Goal: Find specific page/section: Find specific page/section

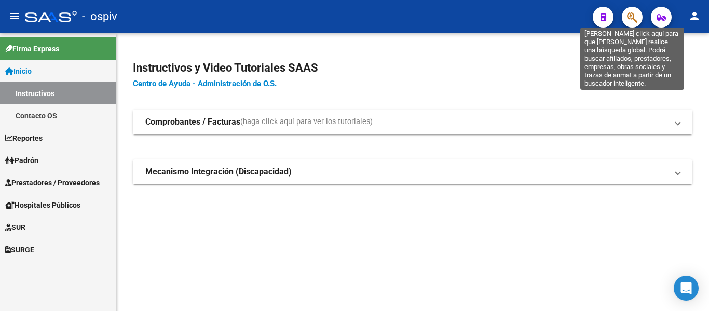
click at [627, 16] on icon "button" at bounding box center [632, 17] width 10 height 12
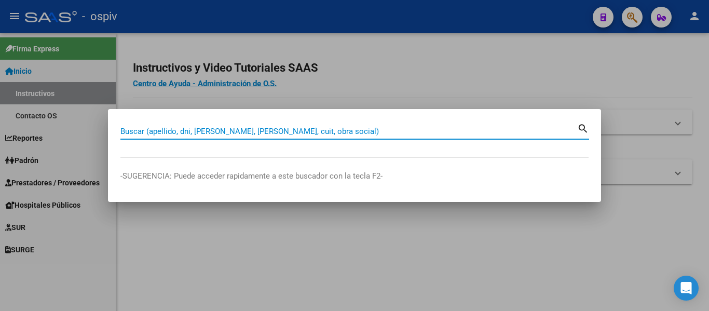
click at [308, 132] on input "Buscar (apellido, dni, [PERSON_NAME], [PERSON_NAME], cuit, obra social)" at bounding box center [348, 131] width 456 height 9
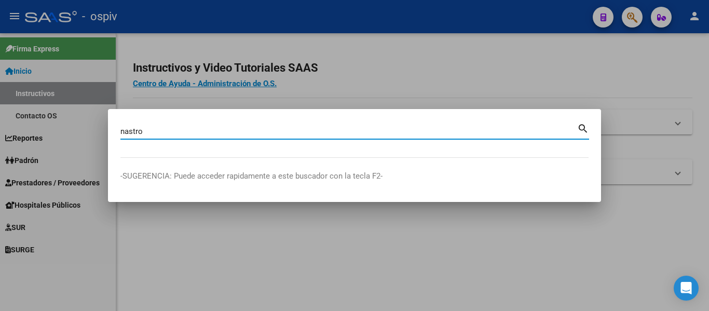
type input "nastro"
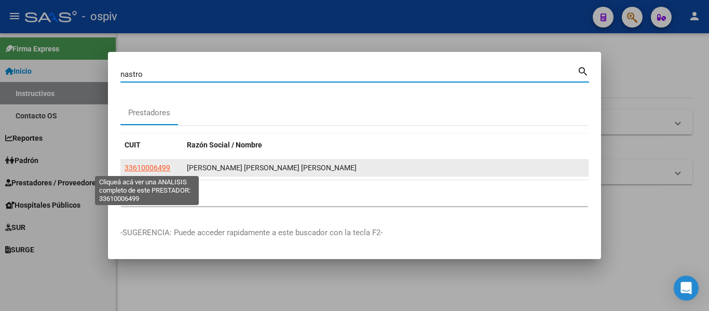
click at [149, 168] on span "33610006499" at bounding box center [147, 167] width 46 height 8
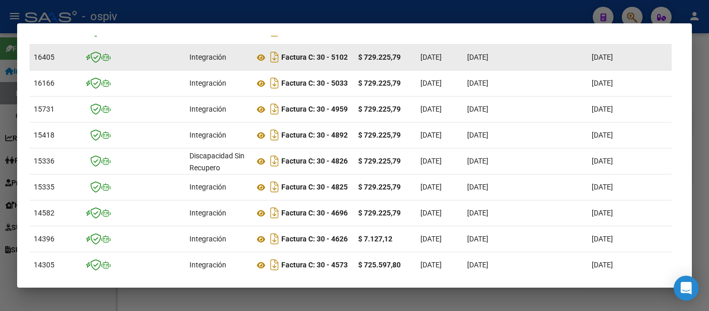
scroll to position [367, 0]
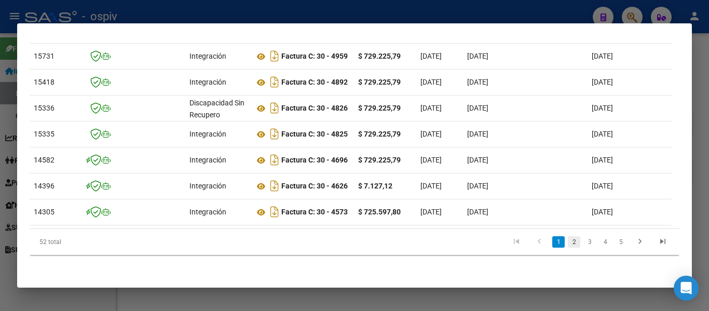
click at [567, 240] on link "2" at bounding box center [573, 241] width 12 height 11
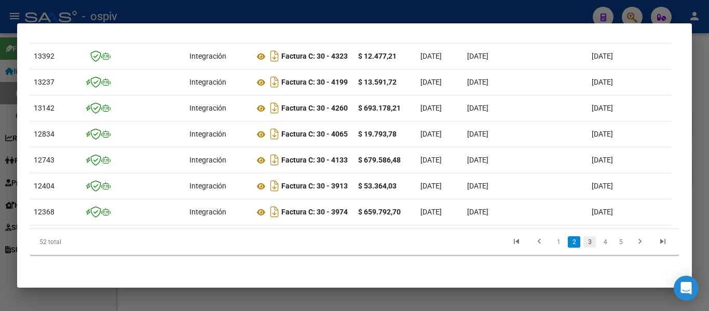
click at [583, 243] on link "3" at bounding box center [589, 241] width 12 height 11
click at [599, 239] on link "4" at bounding box center [605, 241] width 12 height 11
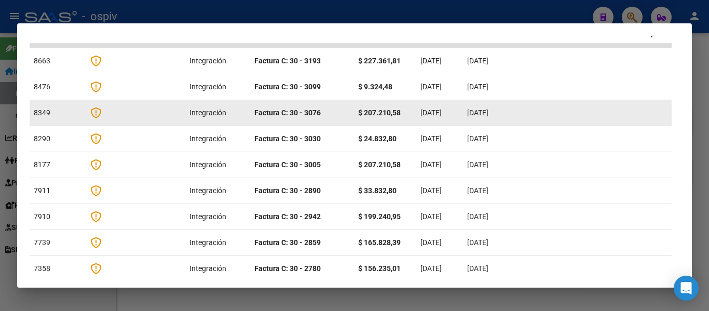
scroll to position [280, 0]
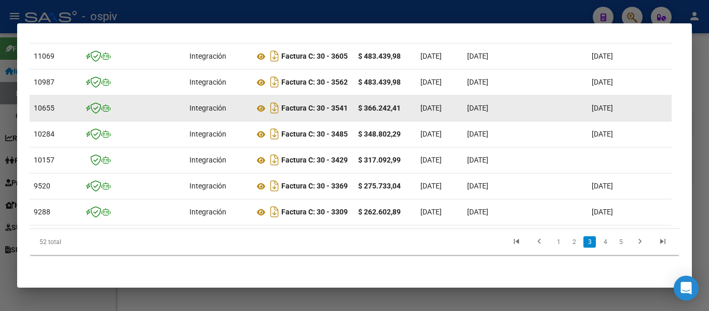
scroll to position [367, 0]
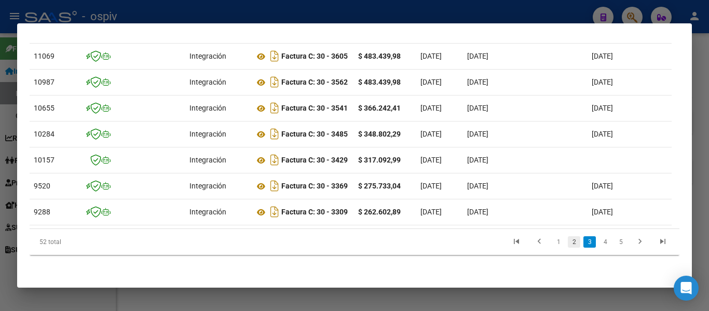
click at [567, 240] on link "2" at bounding box center [573, 241] width 12 height 11
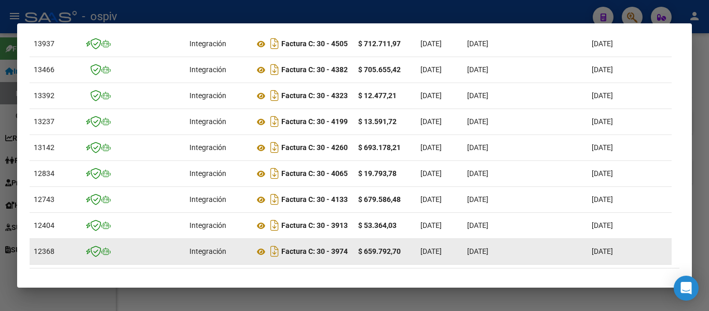
scroll to position [264, 0]
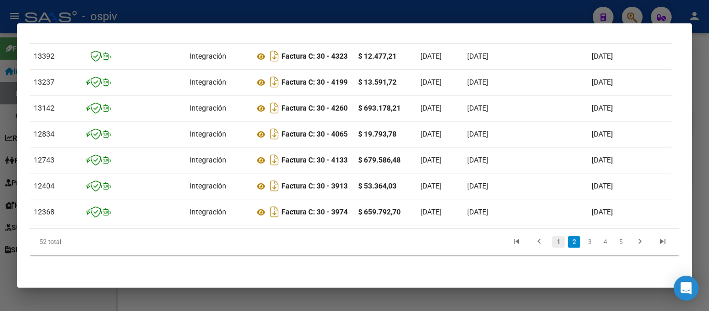
click at [552, 240] on link "1" at bounding box center [558, 241] width 12 height 11
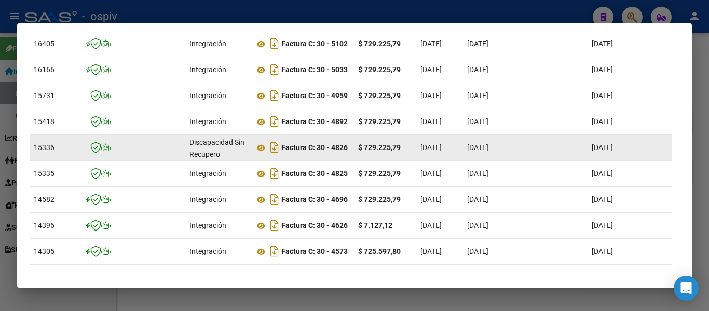
scroll to position [367, 0]
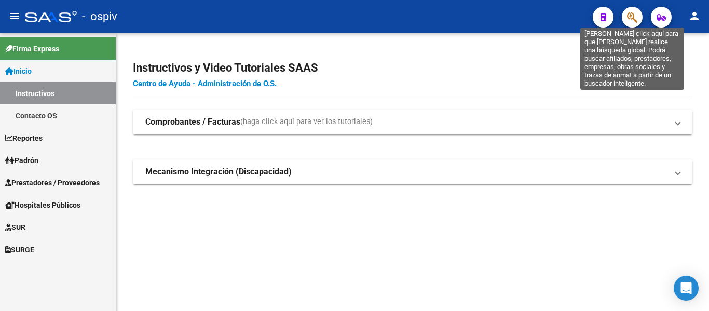
click at [631, 18] on icon "button" at bounding box center [632, 17] width 10 height 12
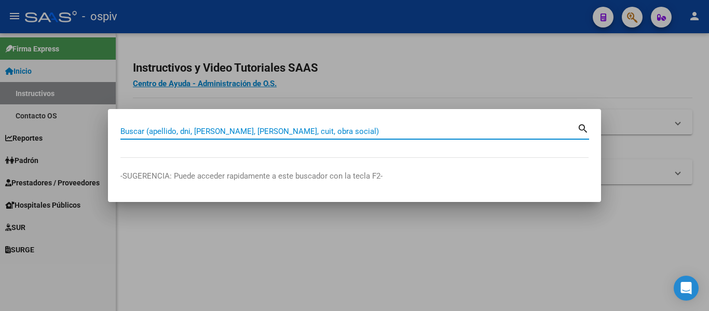
click at [277, 129] on input "Buscar (apellido, dni, [PERSON_NAME], [PERSON_NAME], cuit, obra social)" at bounding box center [348, 131] width 456 height 9
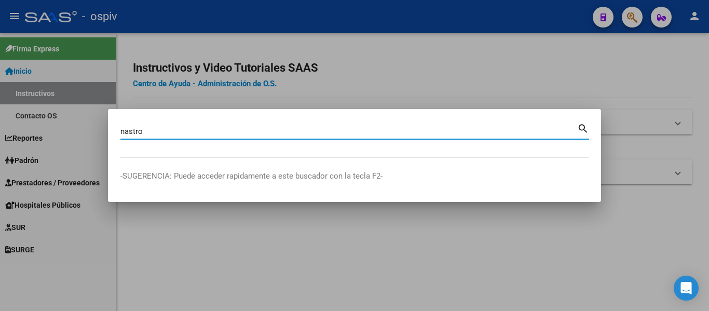
type input "nastro"
